Goal: Information Seeking & Learning: Learn about a topic

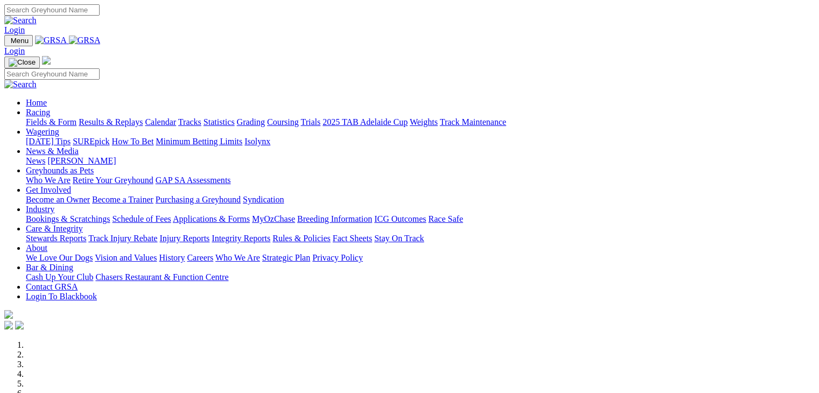
click at [71, 137] on link "[DATE] Tips" at bounding box center [48, 141] width 45 height 9
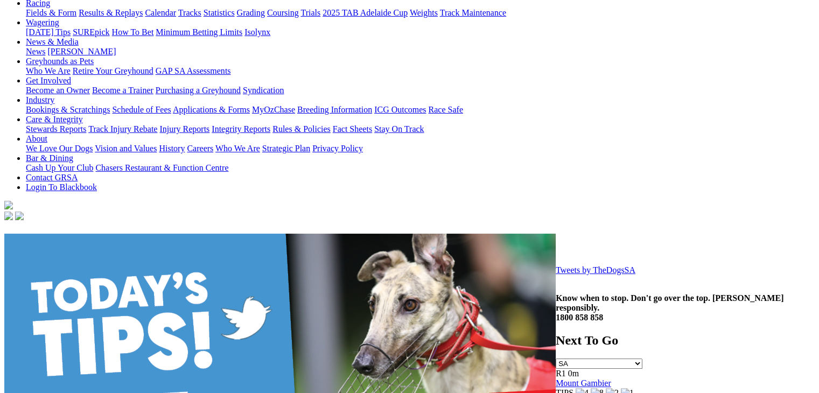
scroll to position [179, 0]
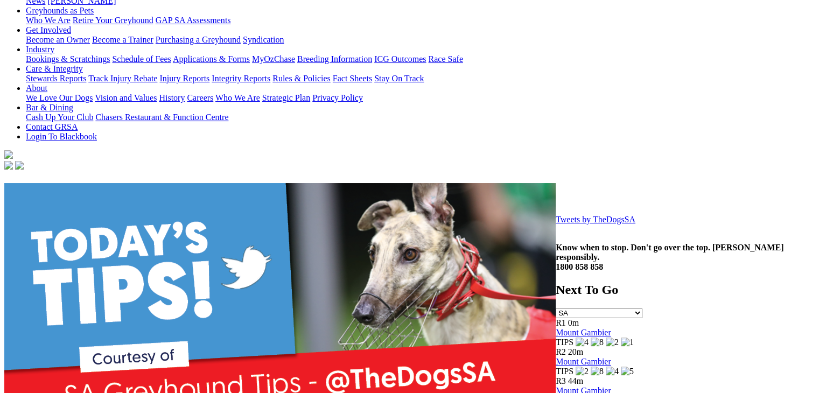
click at [556, 224] on link "Tweets by TheDogsSA" at bounding box center [596, 219] width 80 height 9
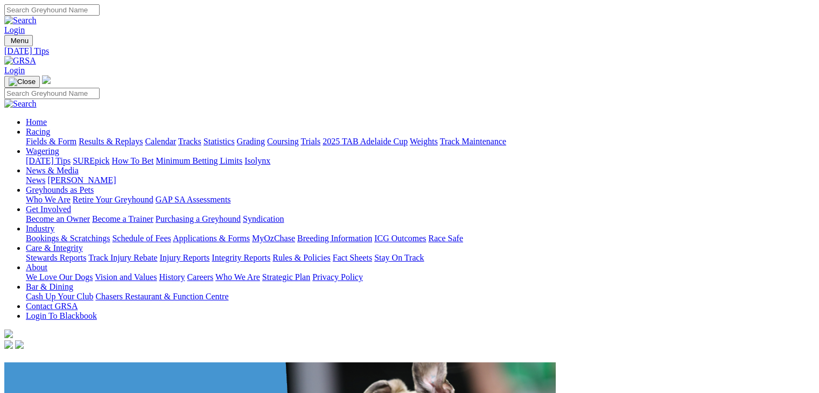
click at [109, 156] on link "SUREpick" at bounding box center [91, 160] width 37 height 9
